Goal: Transaction & Acquisition: Purchase product/service

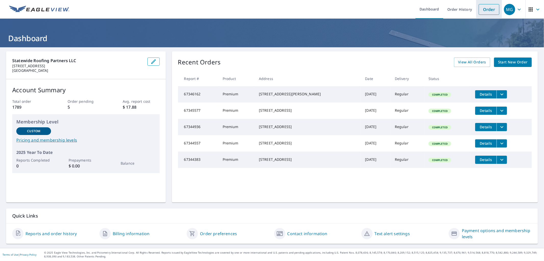
click at [484, 4] on li "Order" at bounding box center [489, 9] width 26 height 19
click at [479, 7] on link "Order" at bounding box center [489, 9] width 21 height 11
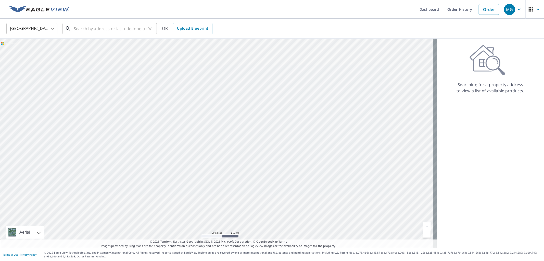
click at [118, 31] on input "text" at bounding box center [110, 28] width 73 height 14
paste input "[STREET_ADDRESS]"
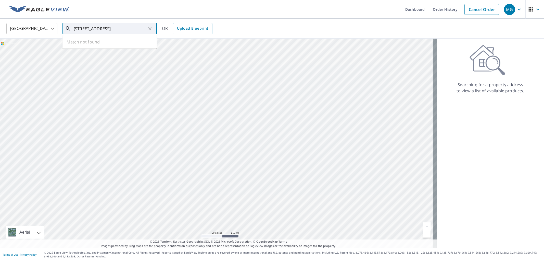
scroll to position [0, 6]
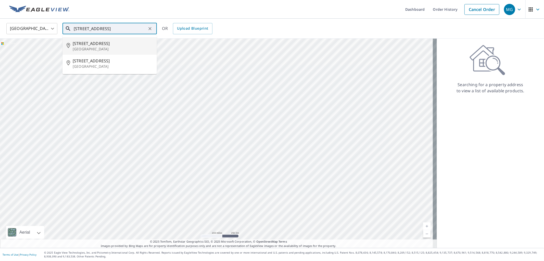
click at [105, 44] on span "[STREET_ADDRESS]" at bounding box center [113, 43] width 80 height 6
type input "[STREET_ADDRESS]"
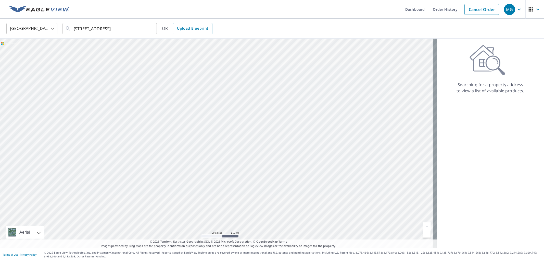
scroll to position [0, 0]
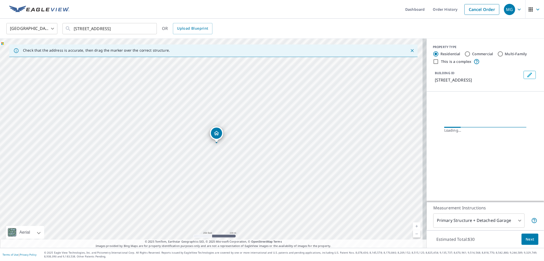
click at [526, 238] on span "Next" at bounding box center [530, 239] width 9 height 6
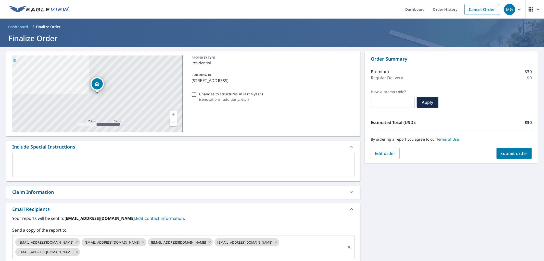
click at [133, 254] on input "text" at bounding box center [213, 252] width 264 height 10
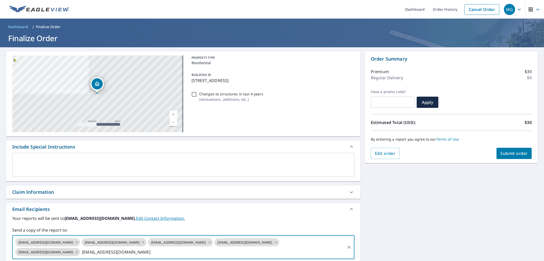
type input "[EMAIL_ADDRESS][DOMAIN_NAME]"
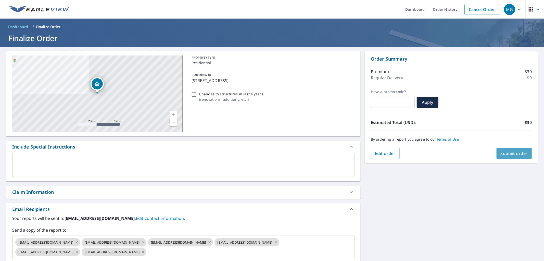
click at [508, 152] on span "Submit order" at bounding box center [514, 153] width 27 height 6
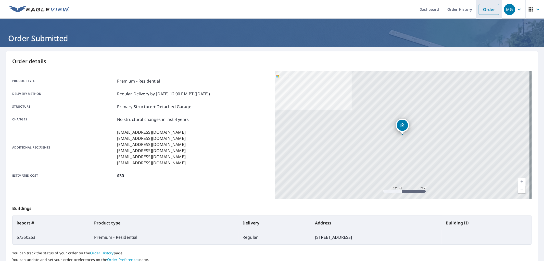
click at [479, 9] on link "Order" at bounding box center [489, 9] width 21 height 11
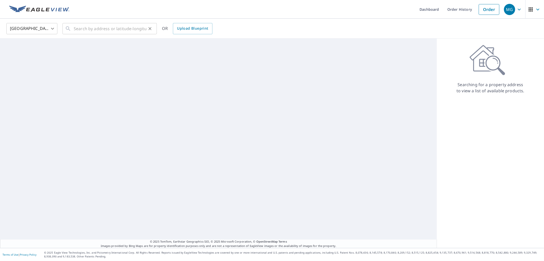
click at [156, 29] on div "United States [GEOGRAPHIC_DATA] ​ ​ OR Upload Blueprint" at bounding box center [271, 28] width 536 height 12
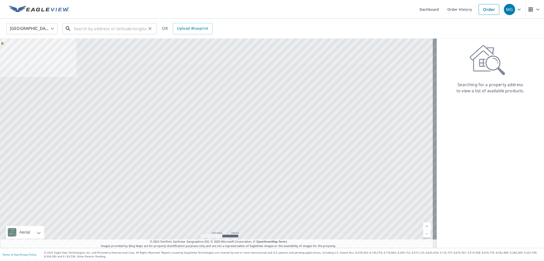
click at [125, 29] on input "text" at bounding box center [110, 28] width 73 height 14
paste input "[STREET_ADDRESS]"
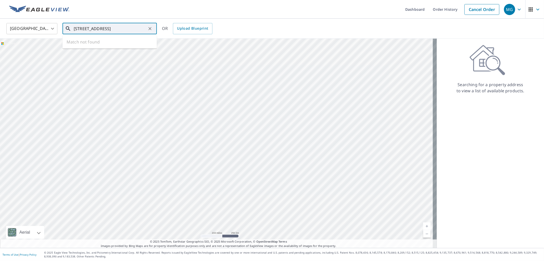
scroll to position [0, 22]
click at [94, 52] on li "[STREET_ADDRESS]" at bounding box center [110, 45] width 94 height 17
type input "[STREET_ADDRESS]"
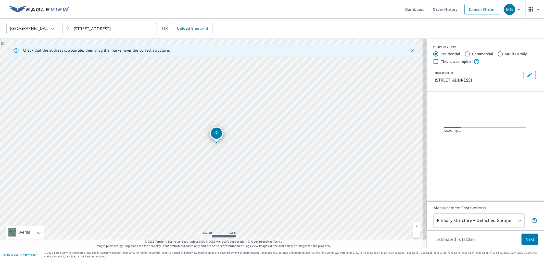
click at [527, 240] on span "Next" at bounding box center [530, 239] width 9 height 6
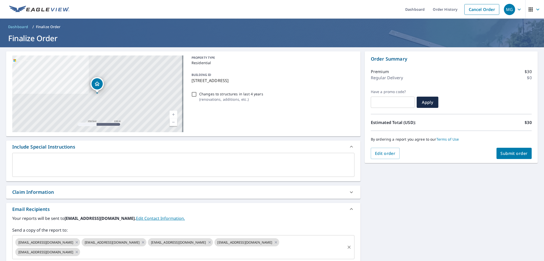
click at [153, 253] on input "text" at bounding box center [213, 252] width 264 height 10
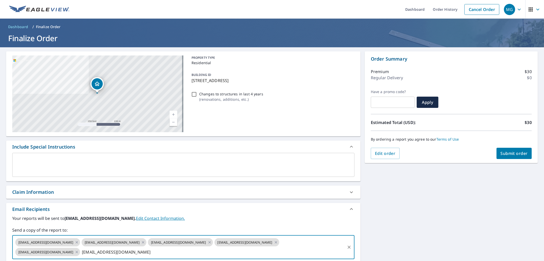
type input "[EMAIL_ADDRESS][DOMAIN_NAME]"
click at [505, 156] on button "Submit order" at bounding box center [514, 153] width 35 height 11
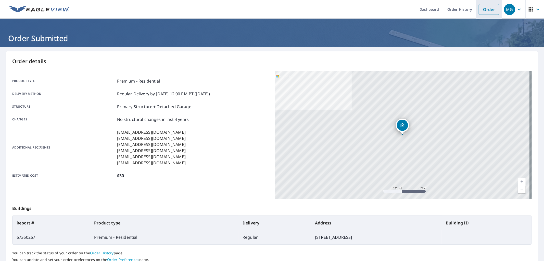
click at [481, 11] on link "Order" at bounding box center [489, 9] width 21 height 11
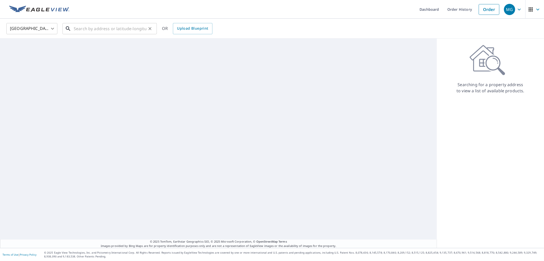
click at [108, 31] on input "text" at bounding box center [110, 28] width 73 height 14
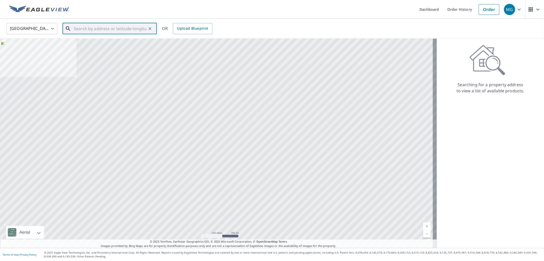
paste input "[STREET_ADDRESS]"
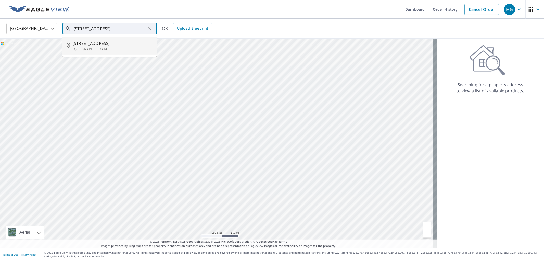
click at [104, 45] on span "[STREET_ADDRESS]" at bounding box center [113, 43] width 80 height 6
type input "[STREET_ADDRESS]"
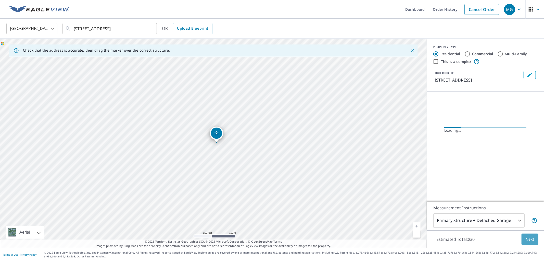
click at [529, 241] on span "Next" at bounding box center [530, 239] width 9 height 6
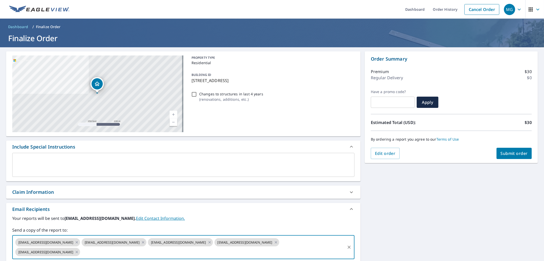
click at [180, 253] on input "text" at bounding box center [213, 252] width 264 height 10
type input "[EMAIL_ADDRESS][DOMAIN_NAME]"
click at [511, 152] on span "Submit order" at bounding box center [514, 153] width 27 height 6
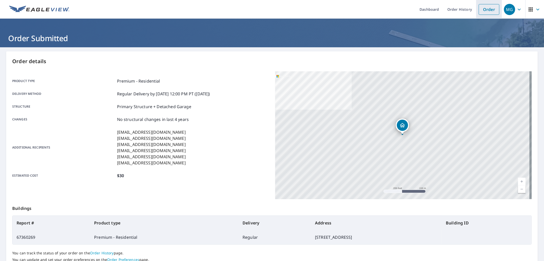
click at [476, 7] on li "Order" at bounding box center [489, 9] width 26 height 19
drag, startPoint x: 479, startPoint y: 10, endPoint x: 464, endPoint y: 16, distance: 16.4
click at [480, 10] on link "Order" at bounding box center [489, 9] width 21 height 11
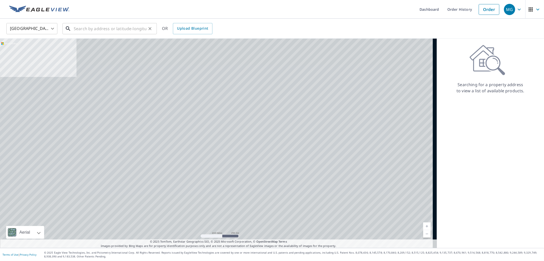
click at [116, 27] on input "text" at bounding box center [110, 28] width 73 height 14
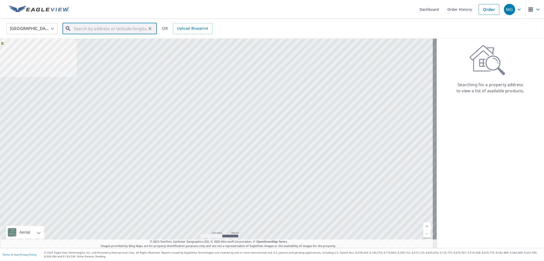
paste input "15986 [GEOGRAPHIC_DATA][STREET_ADDRESS]"
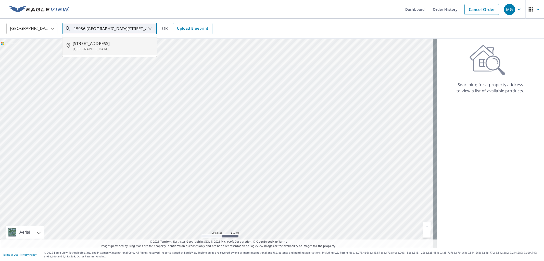
click at [105, 46] on span "[STREET_ADDRESS]" at bounding box center [113, 43] width 80 height 6
type input "[STREET_ADDRESS]"
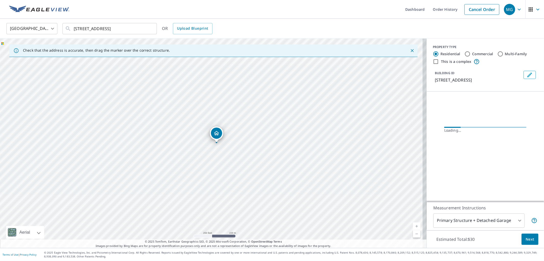
click at [528, 236] on span "Next" at bounding box center [530, 239] width 9 height 6
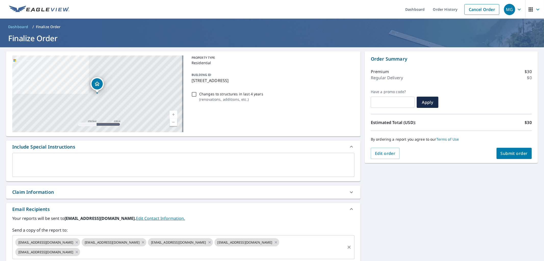
click at [180, 252] on input "text" at bounding box center [213, 252] width 264 height 10
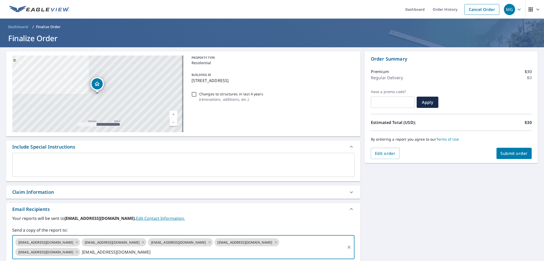
type input "[EMAIL_ADDRESS][DOMAIN_NAME]"
click at [515, 155] on span "Submit order" at bounding box center [514, 153] width 27 height 6
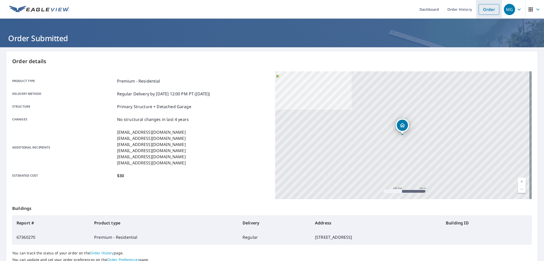
click at [491, 12] on link "Order" at bounding box center [489, 9] width 21 height 11
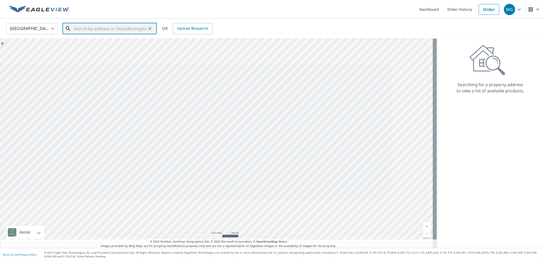
click at [116, 31] on input "text" at bounding box center [110, 28] width 73 height 14
paste input "[STREET_ADDRESS][PERSON_NAME]"
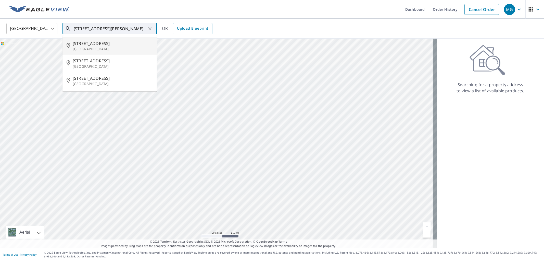
click at [94, 48] on p "[GEOGRAPHIC_DATA]" at bounding box center [113, 48] width 80 height 5
type input "[STREET_ADDRESS][PERSON_NAME]"
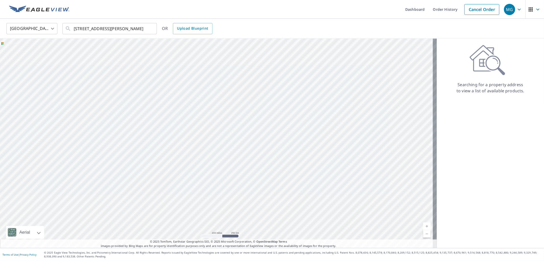
scroll to position [0, 0]
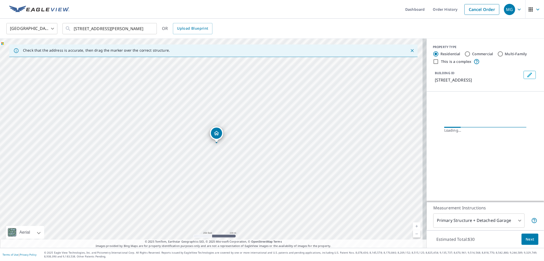
click at [526, 236] on span "Next" at bounding box center [530, 239] width 9 height 6
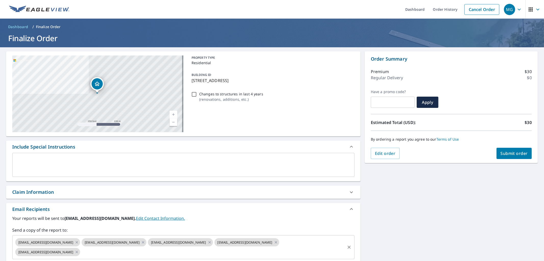
click at [169, 255] on input "text" at bounding box center [213, 252] width 264 height 10
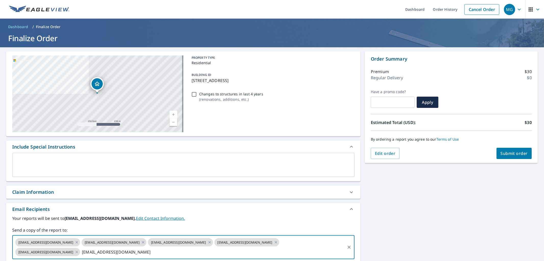
type input "[EMAIL_ADDRESS][DOMAIN_NAME]"
click at [510, 155] on span "Submit order" at bounding box center [514, 153] width 27 height 6
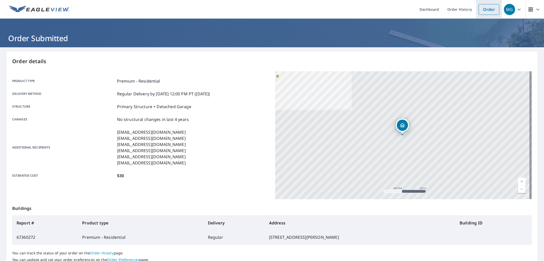
click at [479, 10] on link "Order" at bounding box center [489, 9] width 21 height 11
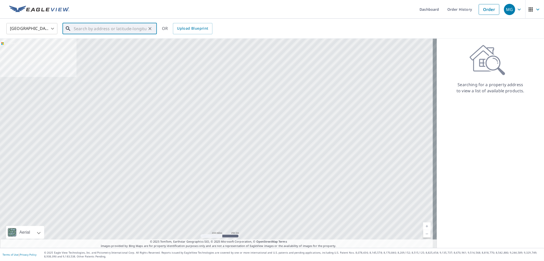
click at [99, 21] on input "text" at bounding box center [110, 28] width 73 height 14
paste input "[STREET_ADDRESS]"
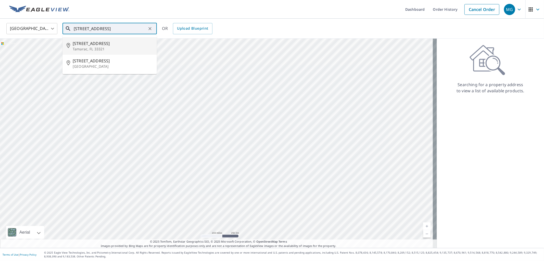
click at [105, 45] on span "[STREET_ADDRESS]" at bounding box center [113, 43] width 80 height 6
type input "[STREET_ADDRESS]"
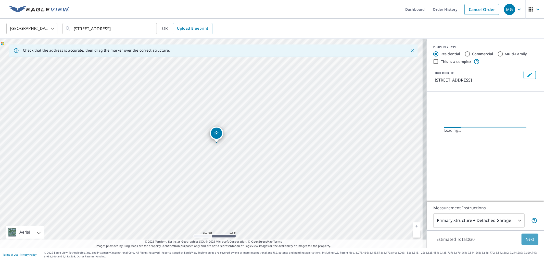
click at [522, 236] on button "Next" at bounding box center [530, 238] width 17 height 11
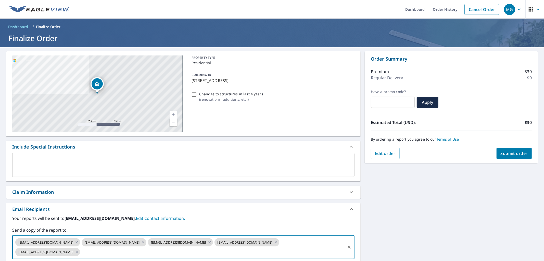
click at [147, 252] on input "text" at bounding box center [213, 252] width 264 height 10
click at [110, 254] on input "Jalmony" at bounding box center [213, 252] width 264 height 10
type input "[EMAIL_ADDRESS][DOMAIN_NAME]"
click at [509, 155] on span "Submit order" at bounding box center [514, 153] width 27 height 6
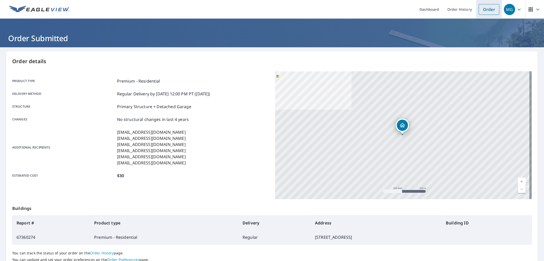
click at [479, 6] on link "Order" at bounding box center [489, 9] width 21 height 11
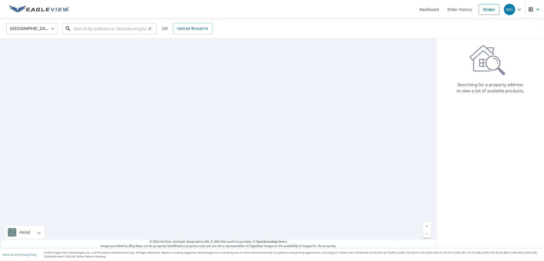
click at [113, 29] on input "text" at bounding box center [110, 28] width 73 height 14
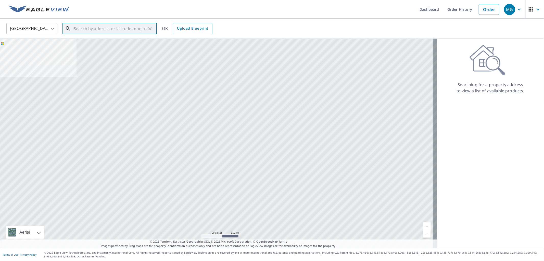
paste input "[STREET_ADDRESS]"
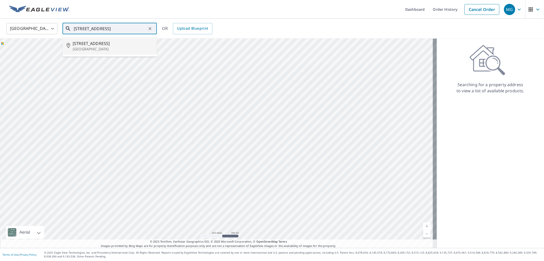
click at [106, 52] on li "[STREET_ADDRESS]" at bounding box center [110, 45] width 94 height 17
type input "[STREET_ADDRESS]"
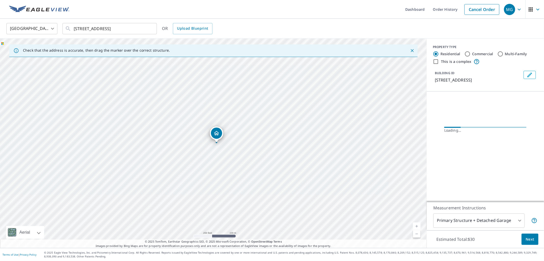
click at [529, 236] on span "Next" at bounding box center [530, 239] width 9 height 6
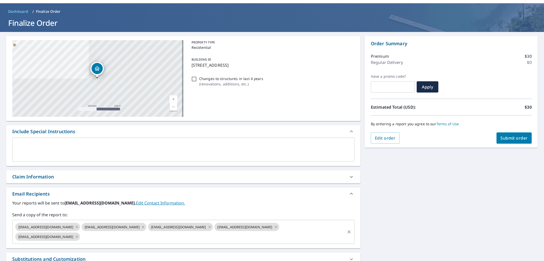
scroll to position [28, 0]
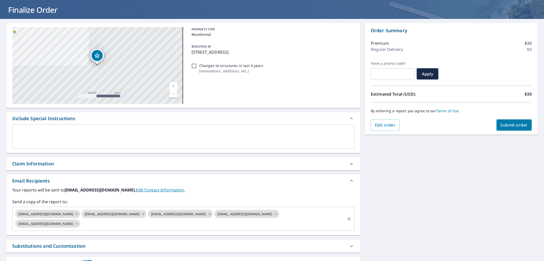
click at [152, 229] on div "[EMAIL_ADDRESS][DOMAIN_NAME] [EMAIL_ADDRESS][DOMAIN_NAME] [EMAIL_ADDRESS][DOMAI…" at bounding box center [183, 218] width 342 height 24
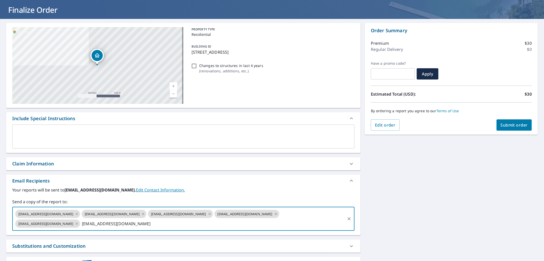
type input "[EMAIL_ADDRESS][DOMAIN_NAME]"
click at [515, 127] on span "Submit order" at bounding box center [514, 125] width 27 height 6
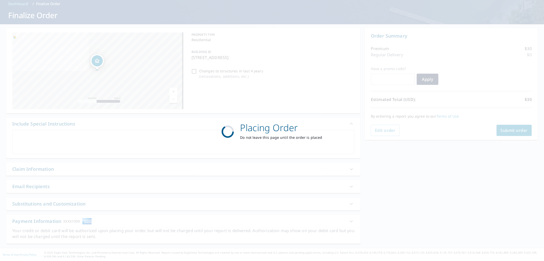
scroll to position [23, 0]
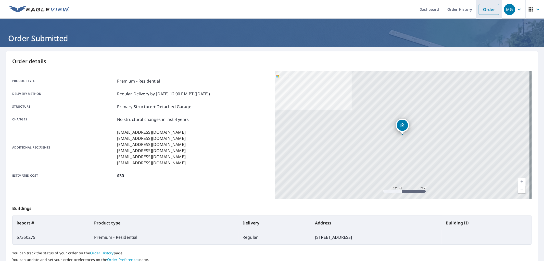
click at [479, 13] on link "Order" at bounding box center [489, 9] width 21 height 11
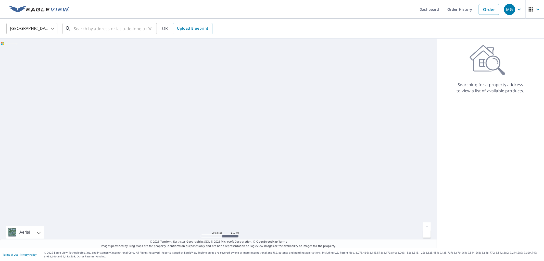
click at [135, 27] on input "text" at bounding box center [110, 28] width 73 height 14
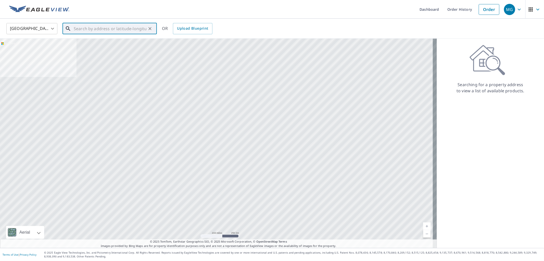
paste input "[STREET_ADDRESS]"
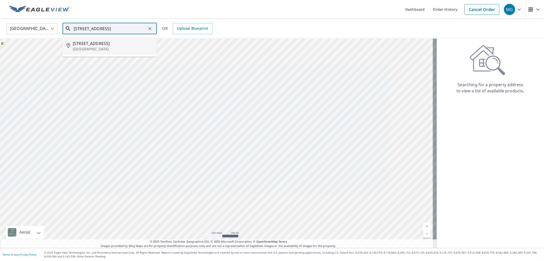
click at [103, 46] on span "[STREET_ADDRESS]" at bounding box center [113, 43] width 80 height 6
type input "[STREET_ADDRESS]"
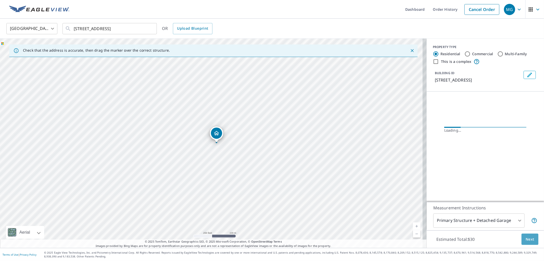
click at [527, 238] on span "Next" at bounding box center [530, 239] width 9 height 6
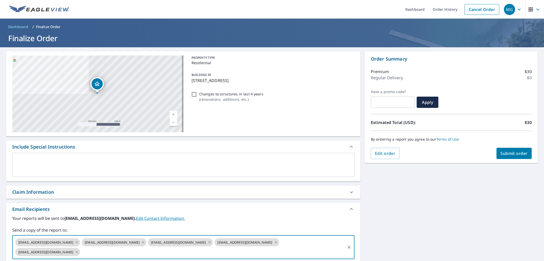
click at [172, 250] on input "text" at bounding box center [213, 252] width 264 height 10
type input "[EMAIL_ADDRESS][DOMAIN_NAME]"
click at [501, 150] on span "Submit order" at bounding box center [514, 153] width 27 height 6
